Goal: Contribute content: Add original content to the website for others to see

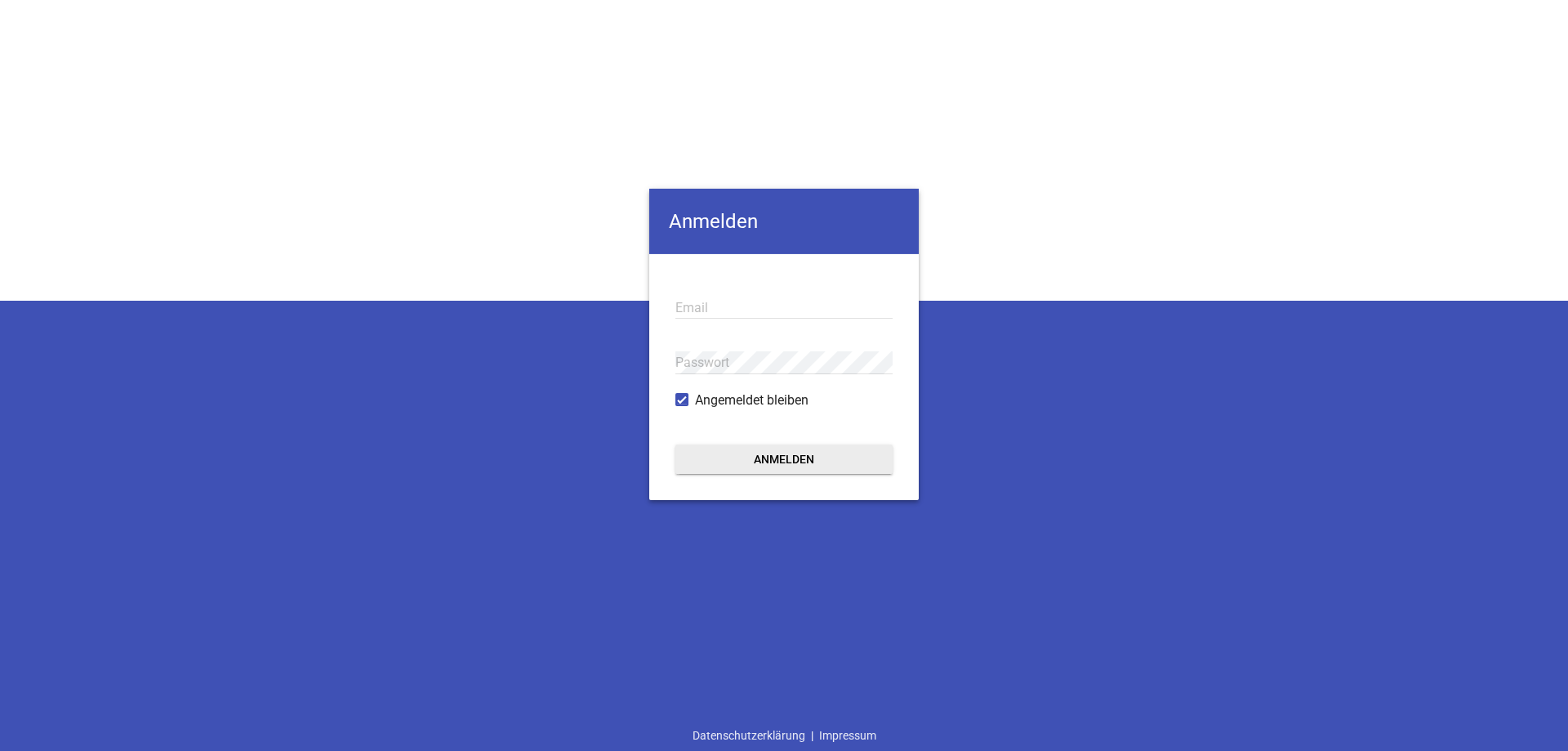
type input "[EMAIL_ADDRESS][DOMAIN_NAME]"
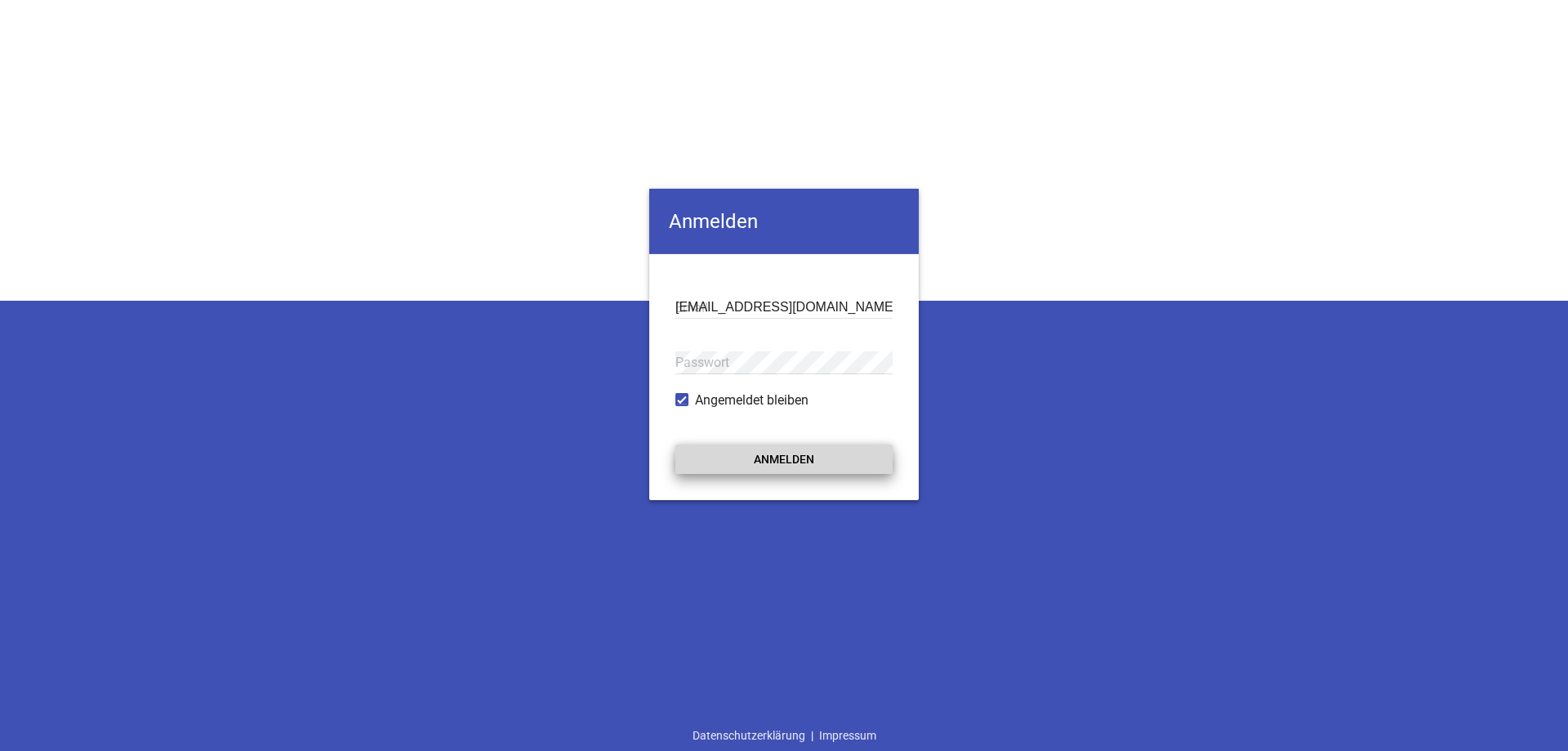
click at [764, 450] on button "Anmelden" at bounding box center [784, 459] width 217 height 29
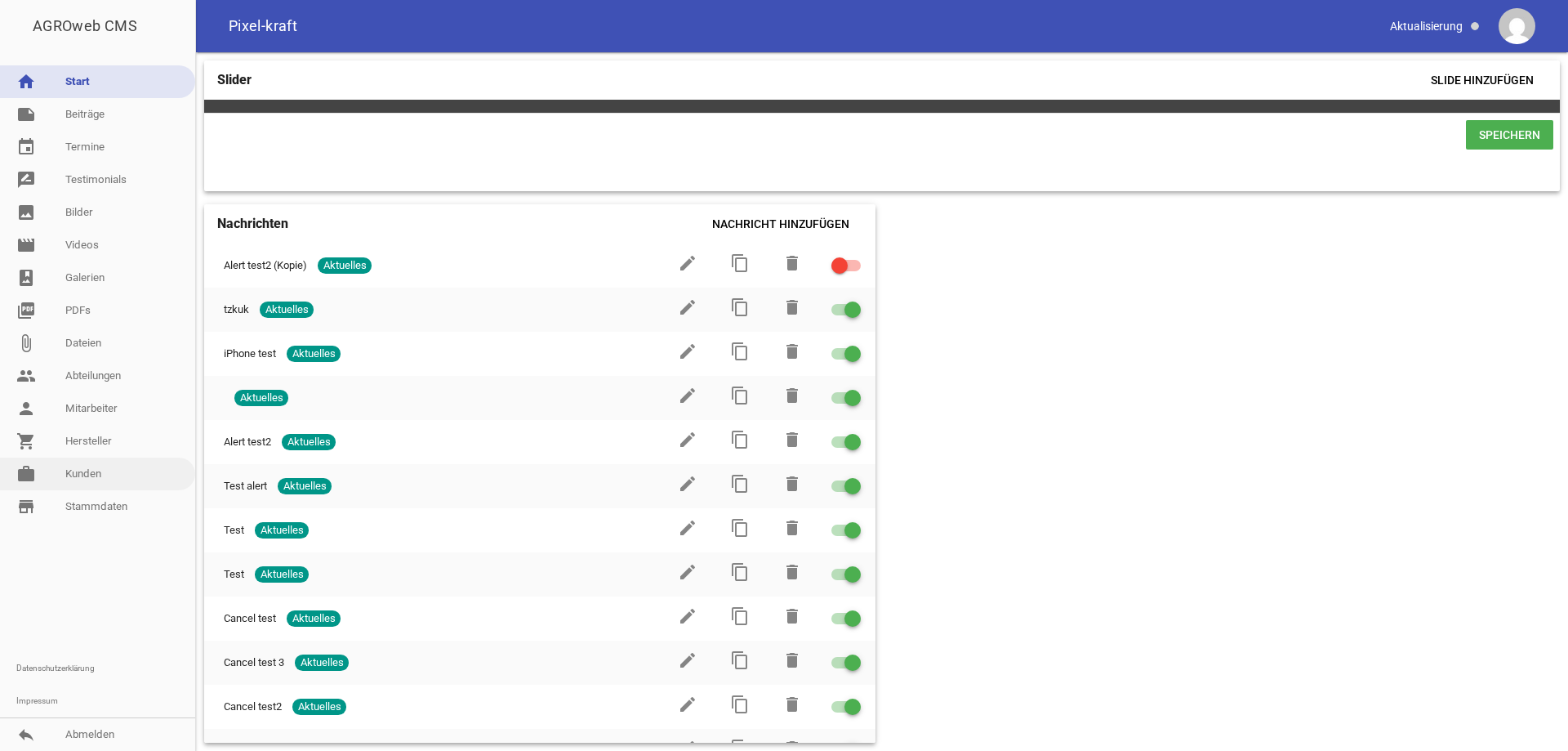
click at [85, 478] on link "work [PERSON_NAME]" at bounding box center [97, 473] width 196 height 32
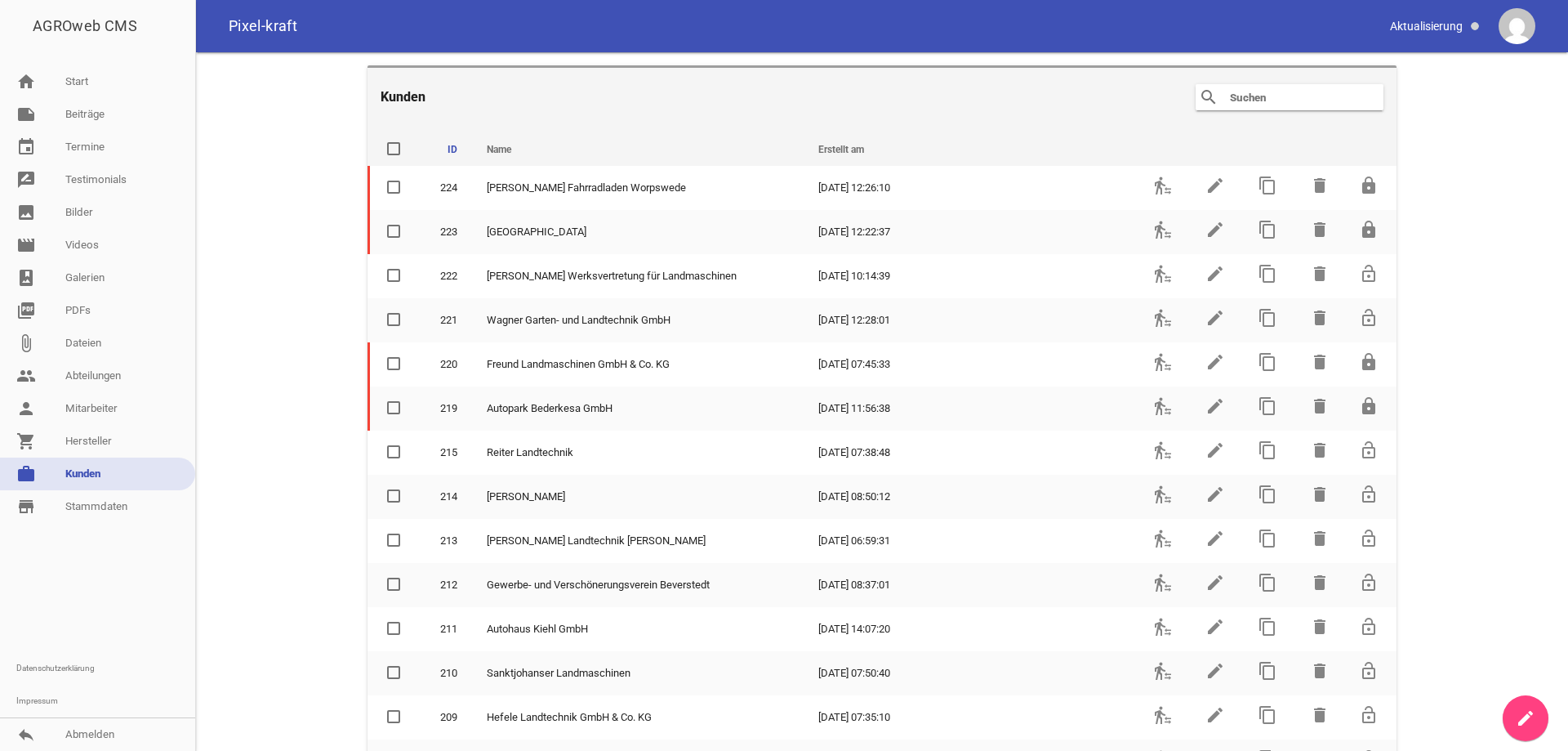
click at [1243, 91] on input "text" at bounding box center [1293, 97] width 131 height 20
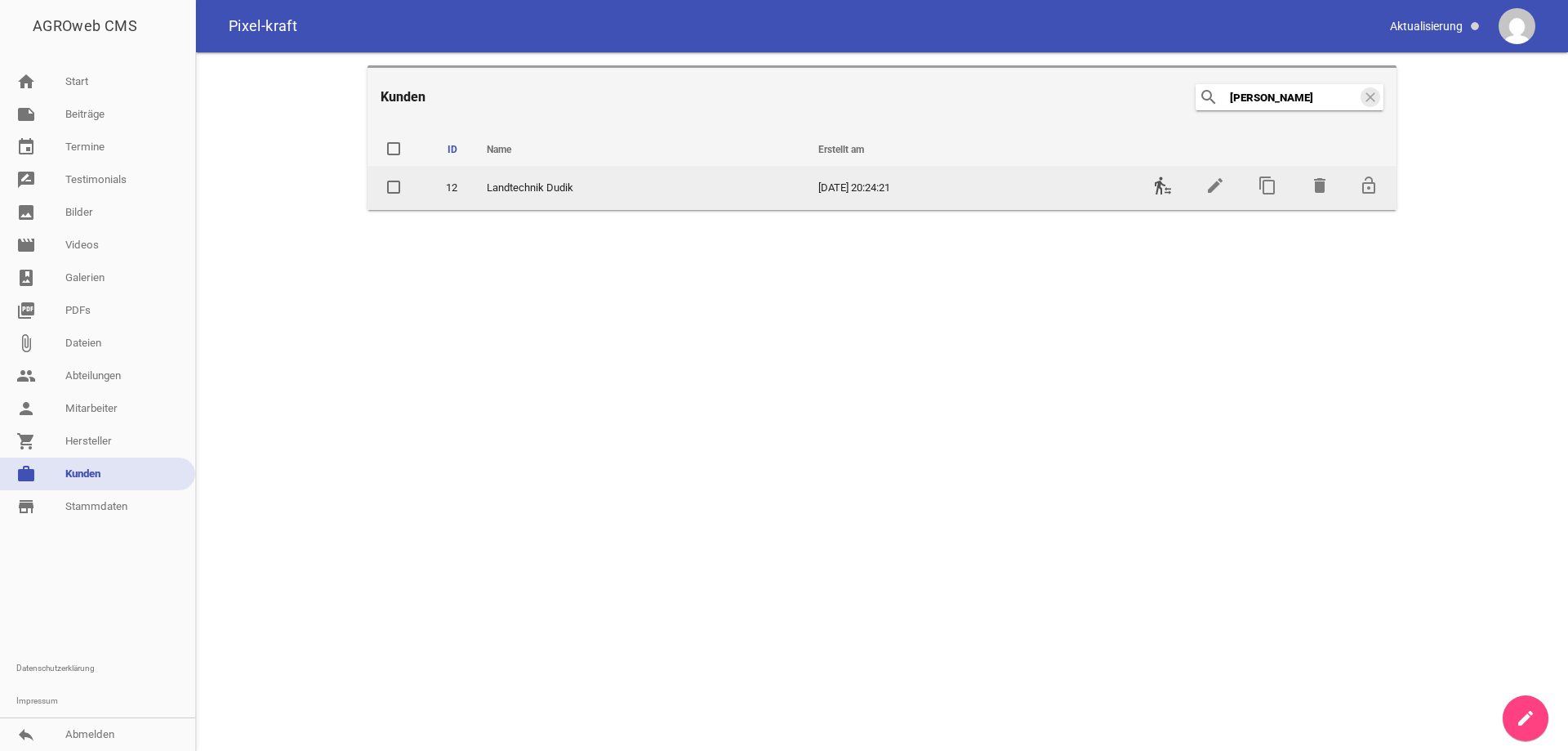
type input "[PERSON_NAME]"
click at [1164, 184] on icon "transfer_within_a_station" at bounding box center [1162, 185] width 20 height 20
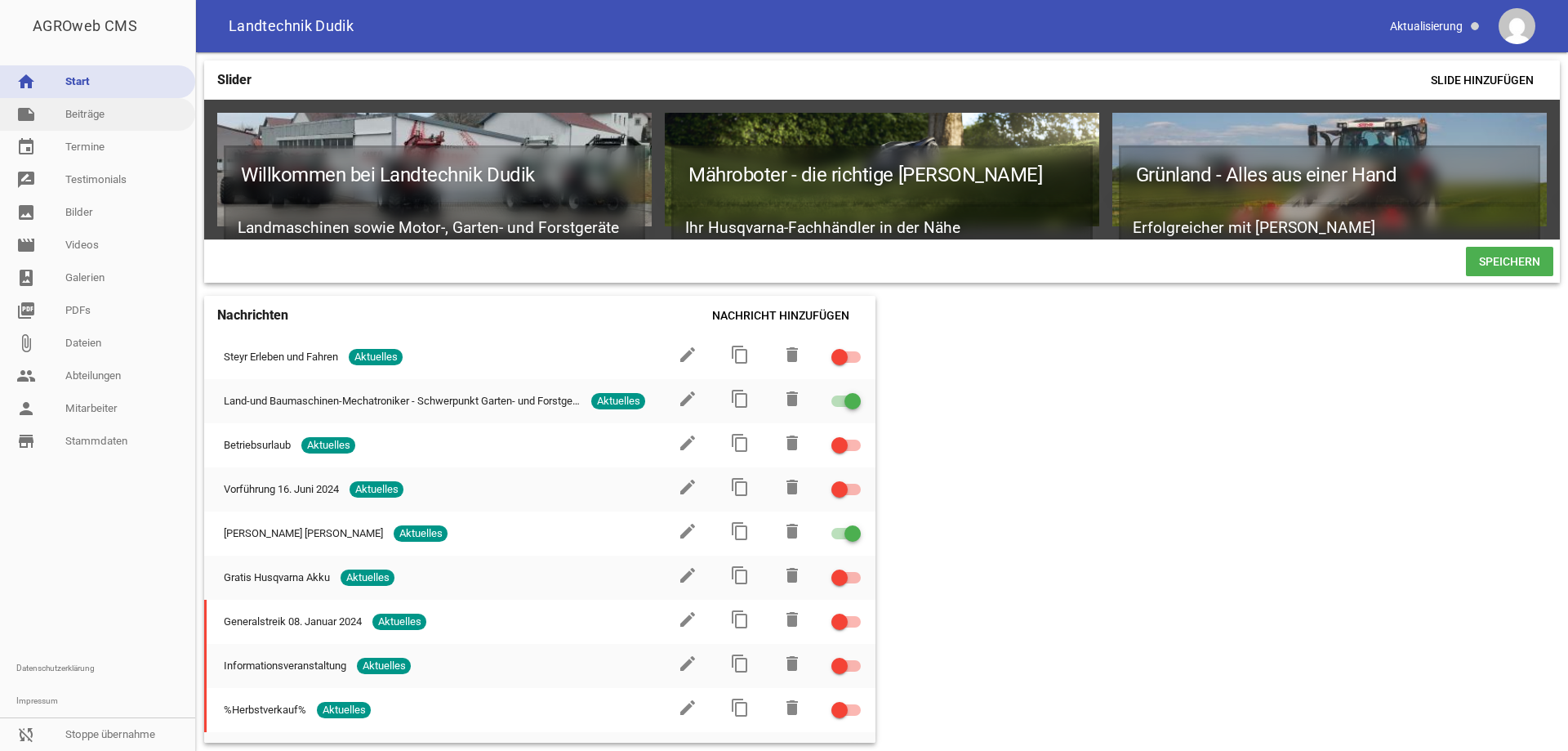
click at [128, 117] on link "note Beiträge" at bounding box center [97, 114] width 196 height 32
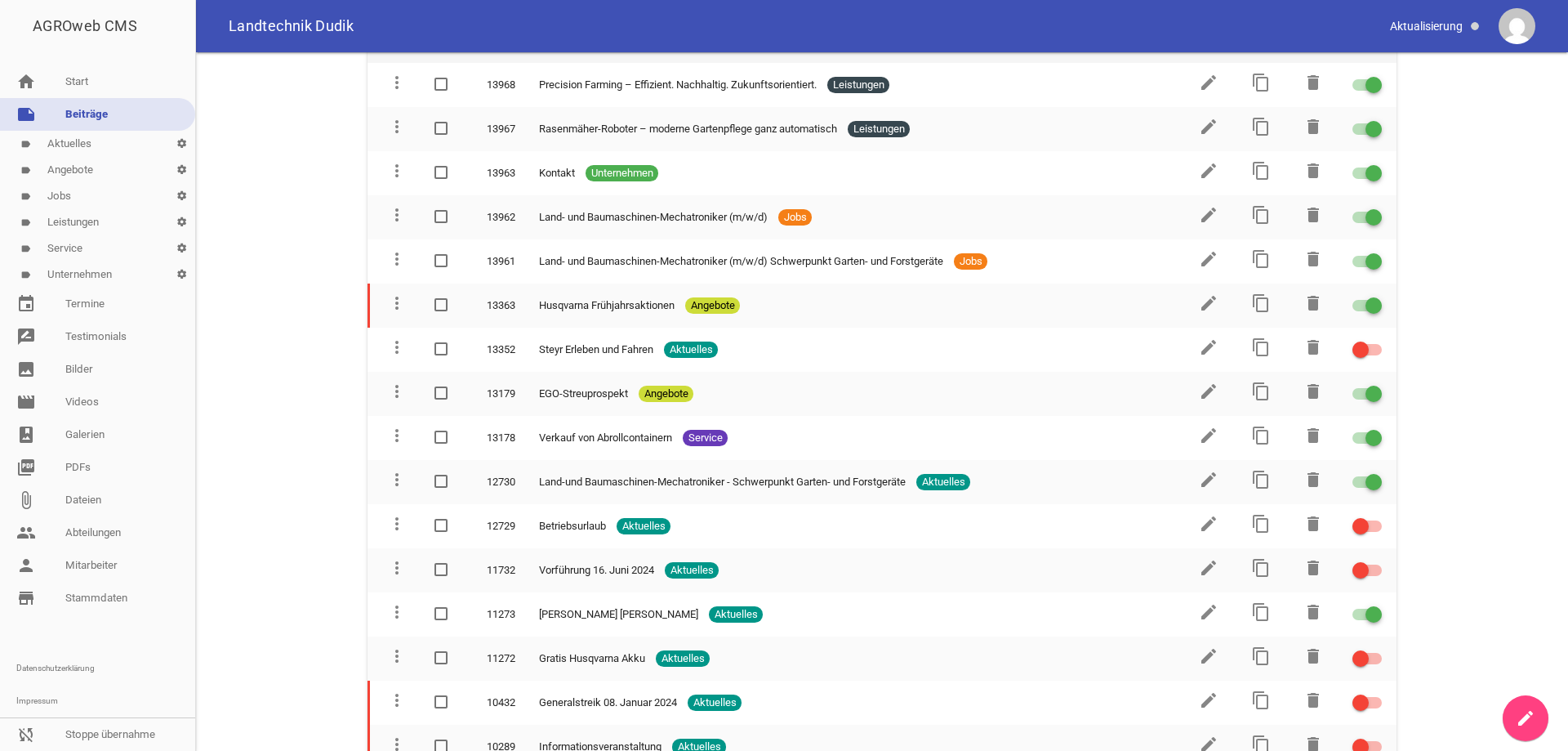
scroll to position [82, 0]
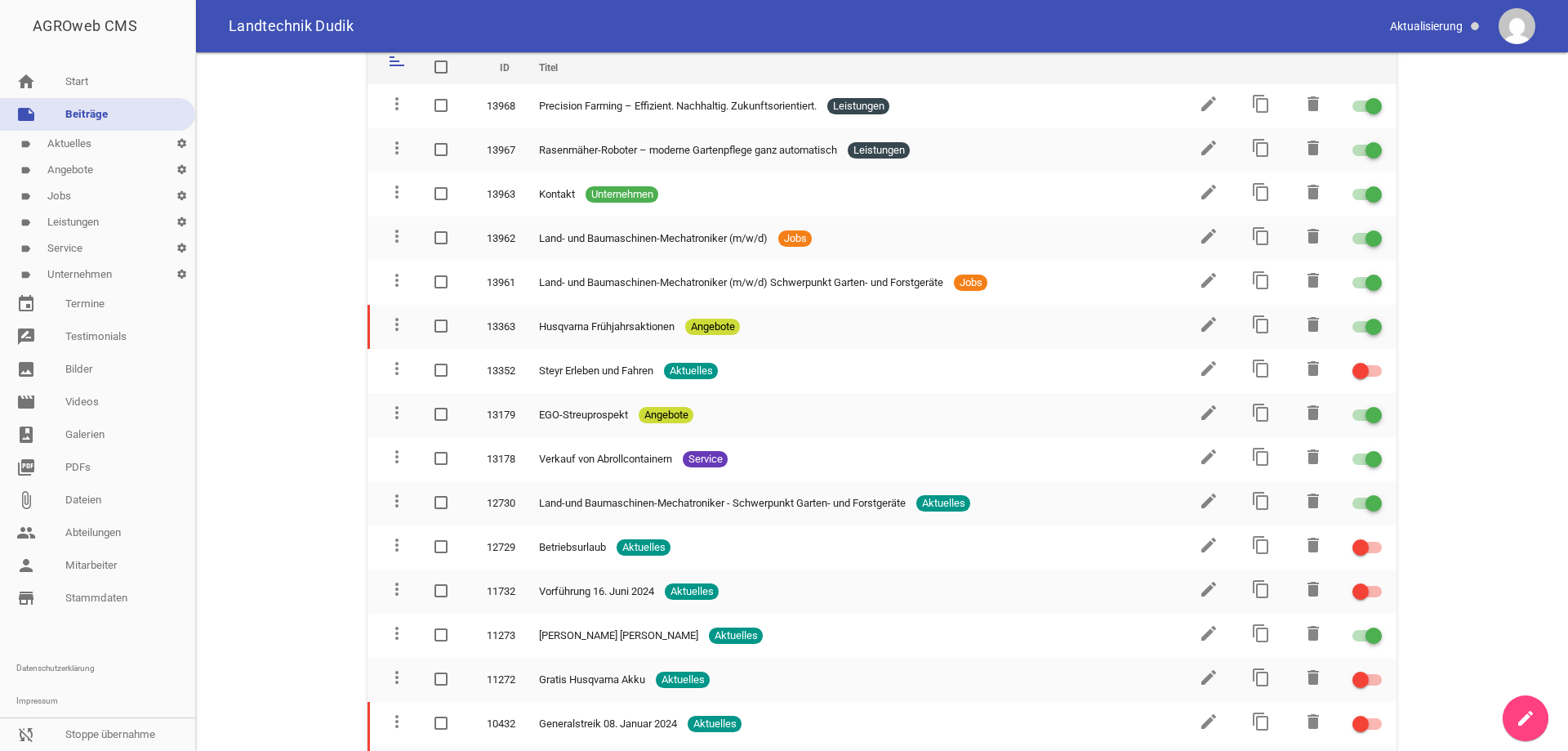
click at [1528, 715] on icon "create" at bounding box center [1525, 718] width 20 height 20
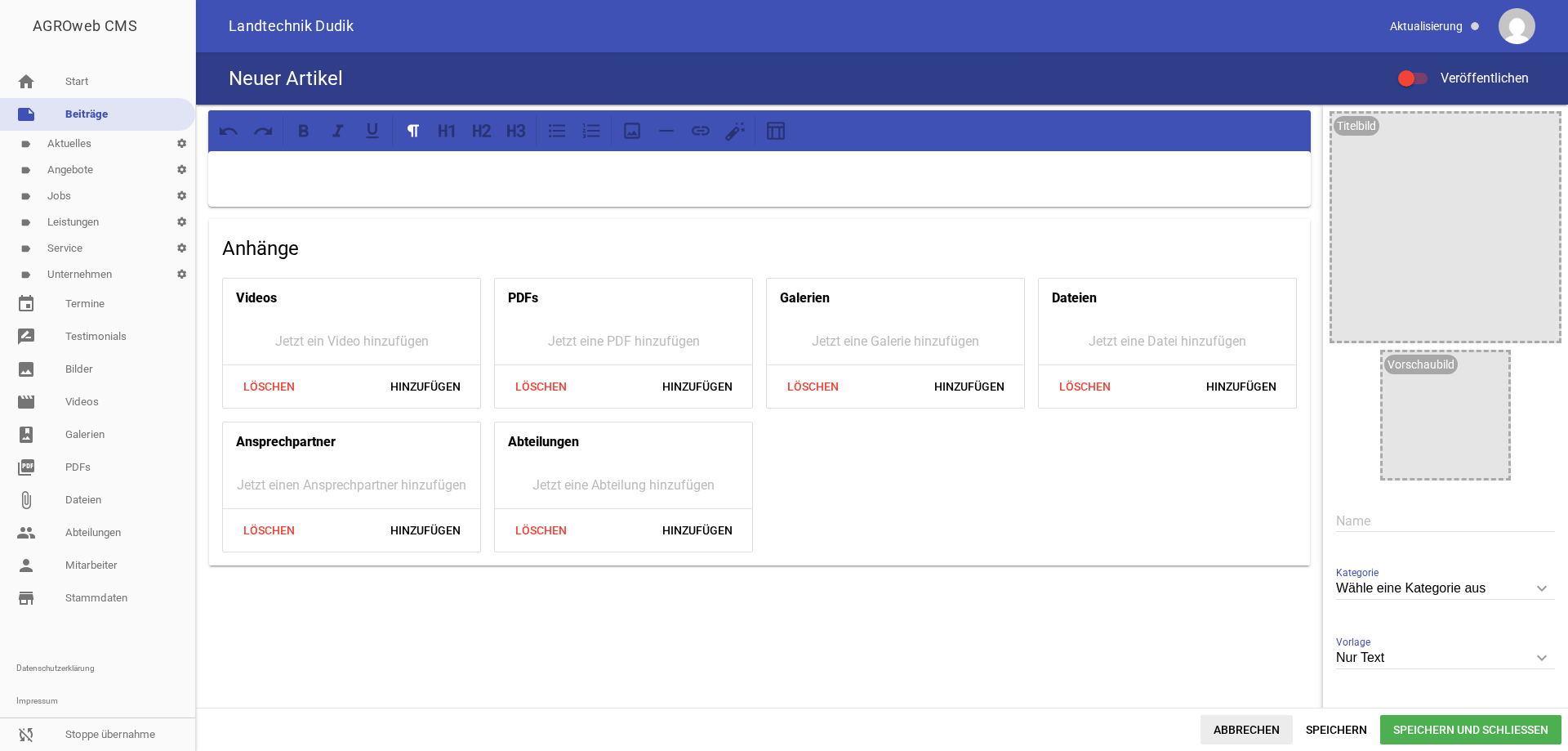
click at [1241, 733] on span "Abbrechen" at bounding box center [1247, 730] width 92 height 29
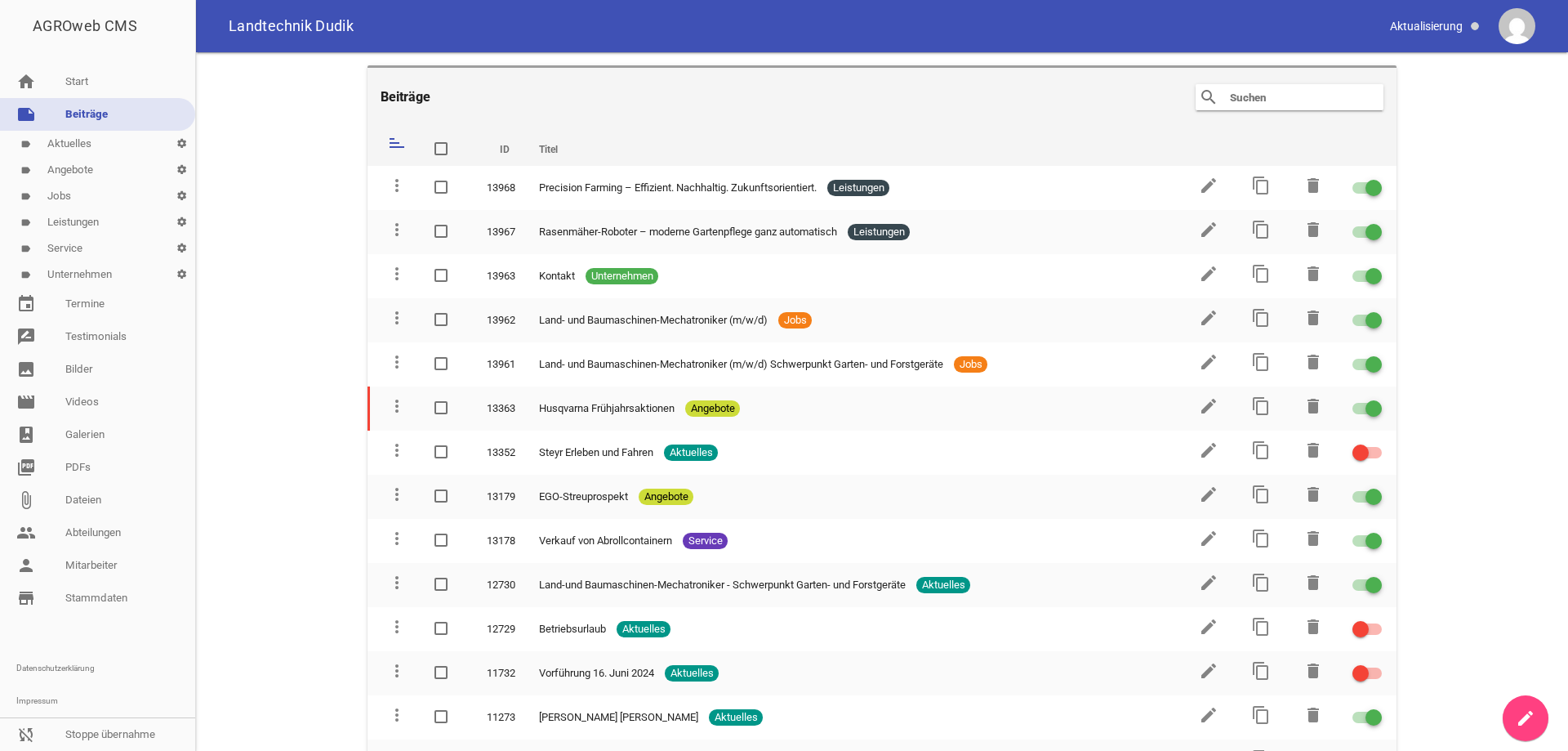
click at [138, 118] on link "note Beiträge" at bounding box center [97, 114] width 196 height 32
click at [70, 245] on link "label Service settings" at bounding box center [97, 248] width 196 height 26
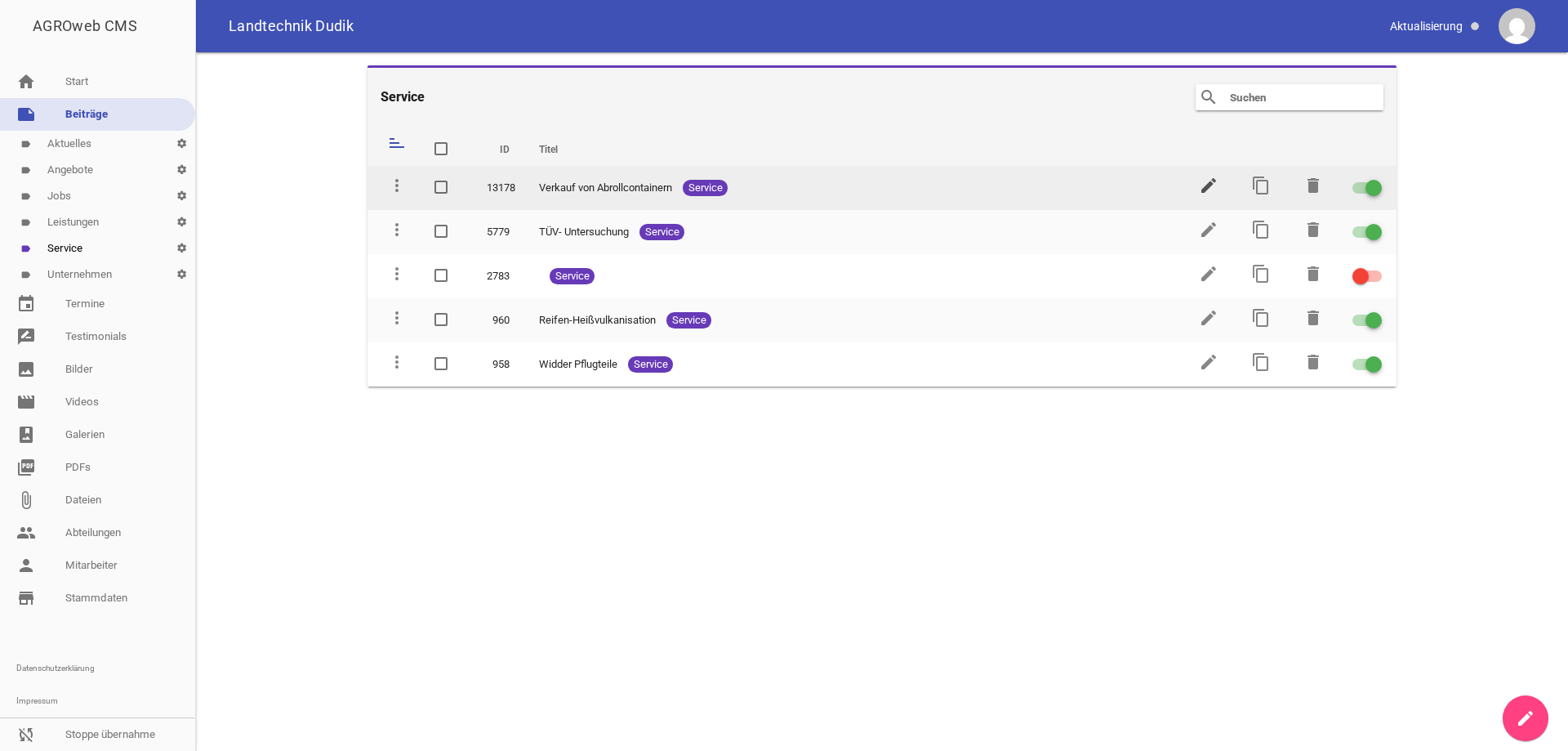
click at [1208, 184] on icon "edit" at bounding box center [1208, 185] width 20 height 20
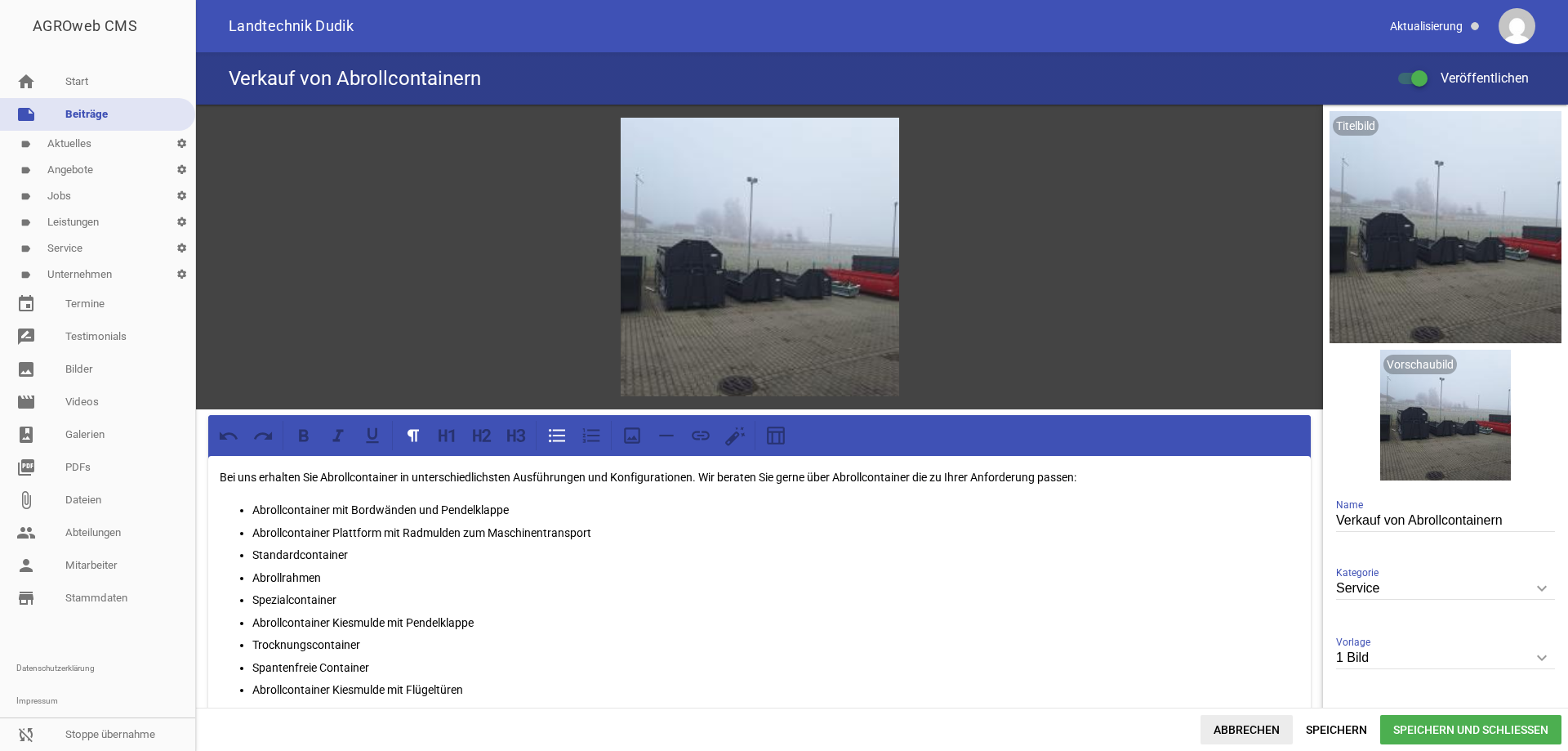
click at [1242, 725] on span "Abbrechen" at bounding box center [1247, 730] width 92 height 29
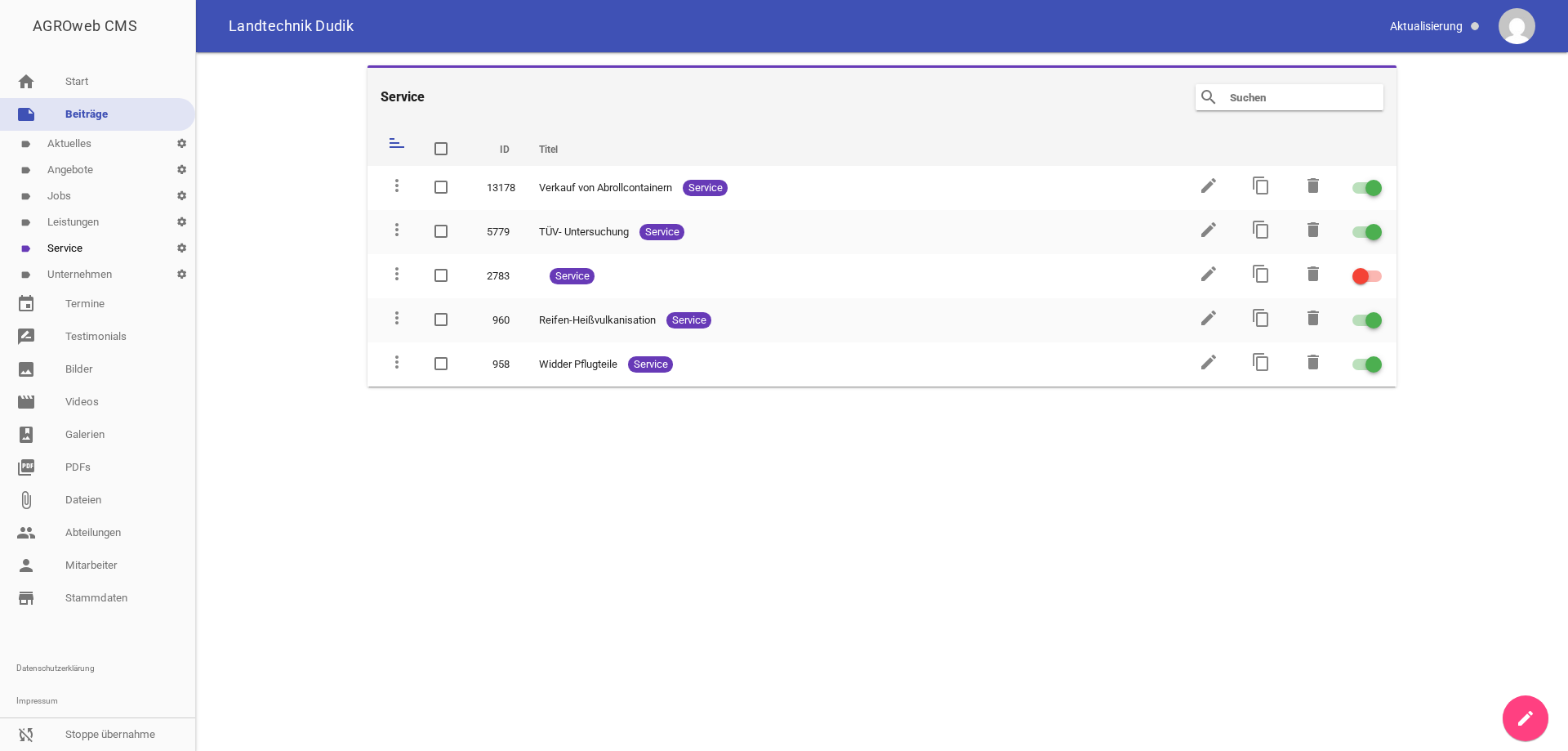
click at [1529, 715] on icon "create" at bounding box center [1525, 718] width 20 height 20
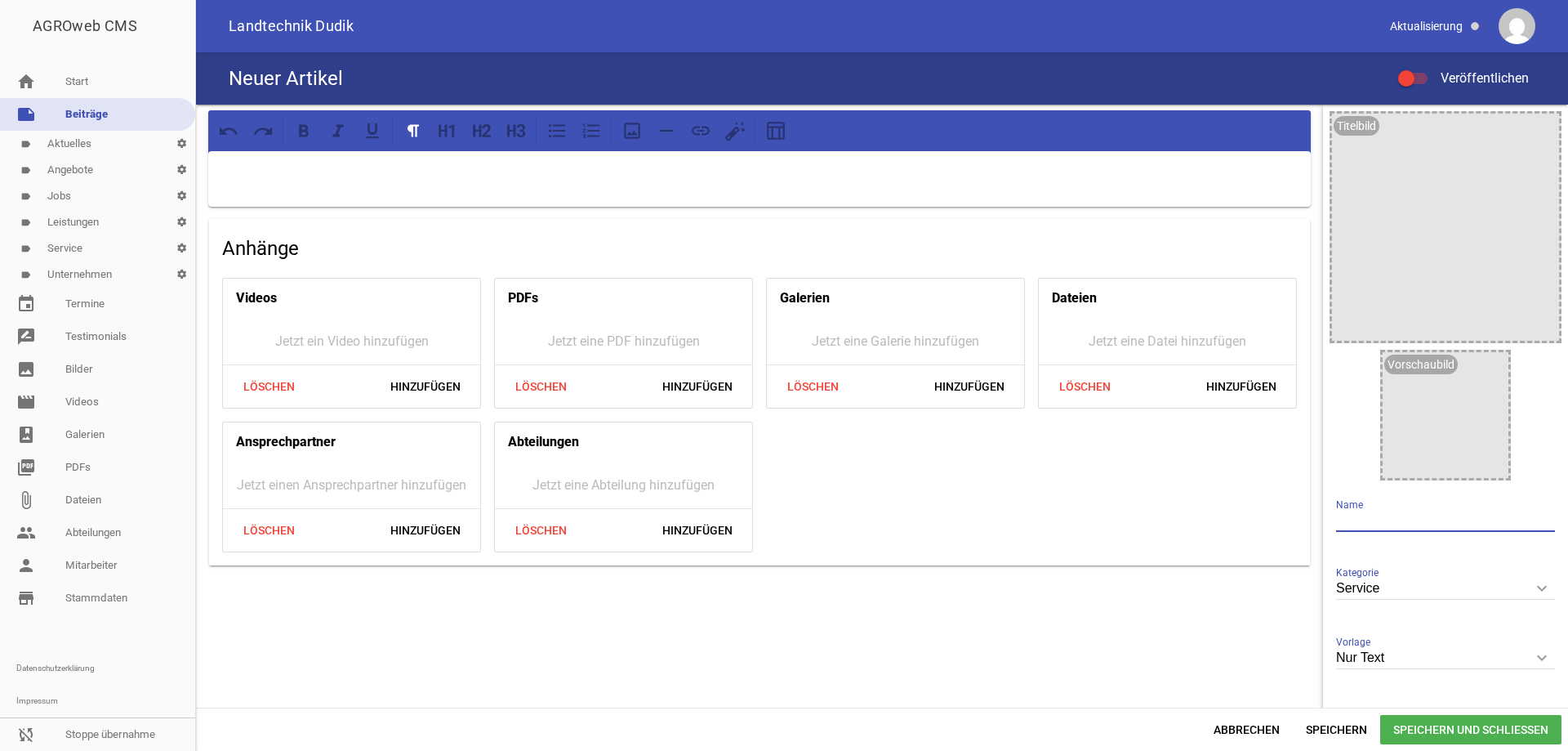
click at [1339, 519] on input "text" at bounding box center [1445, 521] width 219 height 22
type input "Service"
click at [321, 170] on p at bounding box center [759, 172] width 1079 height 20
click at [555, 127] on icon at bounding box center [557, 131] width 21 height 21
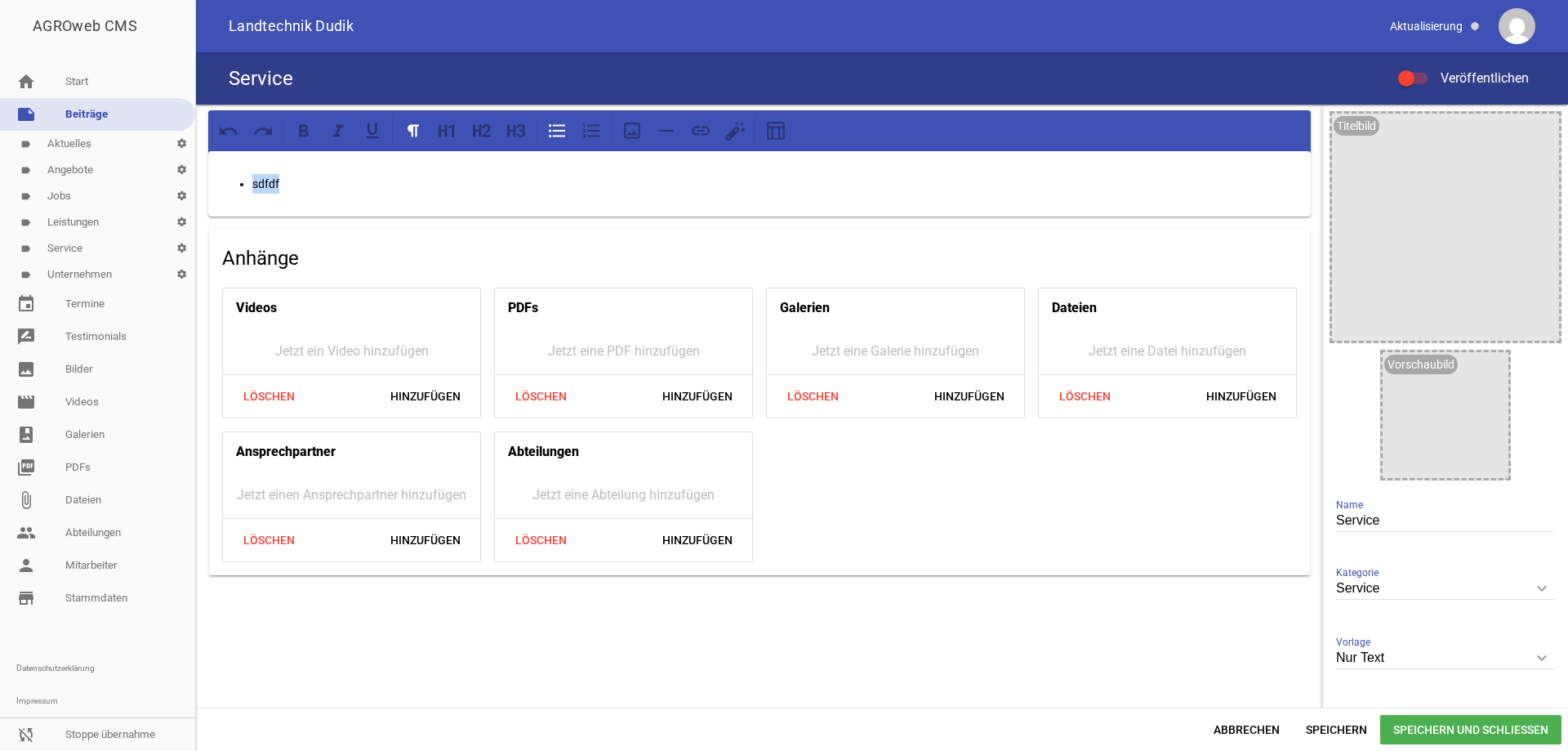
drag, startPoint x: 286, startPoint y: 184, endPoint x: 232, endPoint y: 184, distance: 54.0
click at [232, 184] on ul "sdfdf" at bounding box center [759, 184] width 1079 height 20
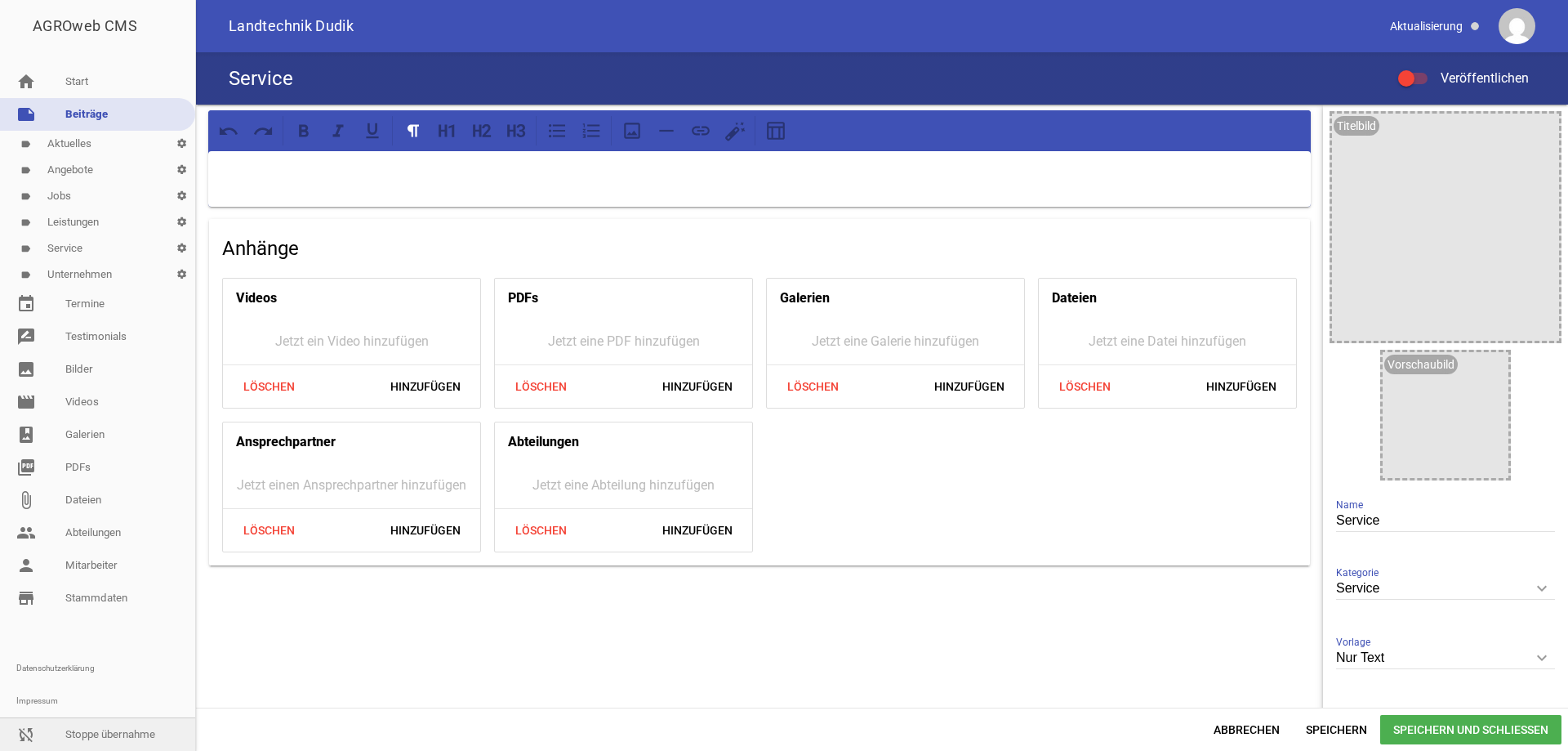
click at [108, 729] on link "sync_disabled Stoppe übernahme" at bounding box center [97, 734] width 196 height 32
